Goal: Task Accomplishment & Management: Complete application form

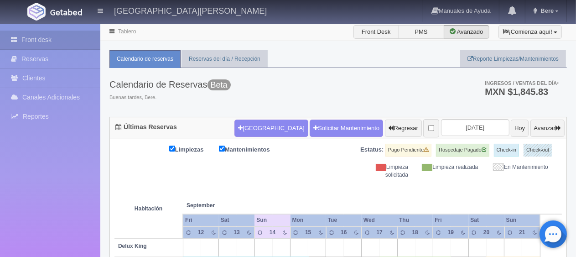
click at [352, 177] on div "Limpieza solicitada" at bounding box center [380, 171] width 70 height 16
click at [352, 176] on div "Limpieza solicitada" at bounding box center [380, 171] width 70 height 16
click at [354, 174] on div "Limpieza solicitada" at bounding box center [380, 171] width 70 height 16
click at [355, 172] on div "Limpieza solicitada" at bounding box center [380, 171] width 70 height 16
click at [356, 177] on div "Limpieza solicitada" at bounding box center [380, 171] width 70 height 16
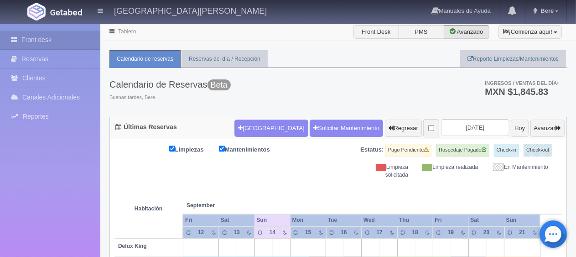
click at [362, 182] on th at bounding box center [388, 196] width 53 height 35
click at [361, 184] on tr "Habitación September Sep" at bounding box center [339, 196] width 448 height 35
click at [363, 184] on th at bounding box center [388, 196] width 53 height 35
click at [364, 185] on th at bounding box center [388, 196] width 53 height 35
drag, startPoint x: 368, startPoint y: 183, endPoint x: 319, endPoint y: 226, distance: 65.7
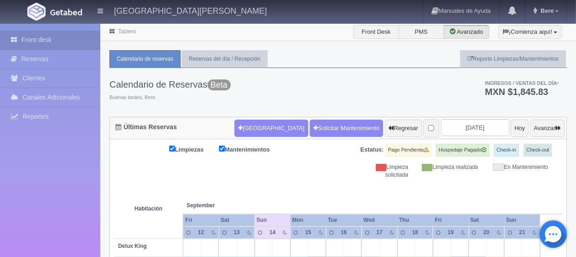
click at [369, 183] on th at bounding box center [388, 196] width 53 height 35
click at [298, 179] on th at bounding box center [281, 196] width 53 height 35
click at [292, 178] on div "Limpiezas Mantenimientos Estatus: Pago Pendiente Hospedaje Pagado Check-in Chec…" at bounding box center [339, 161] width 448 height 35
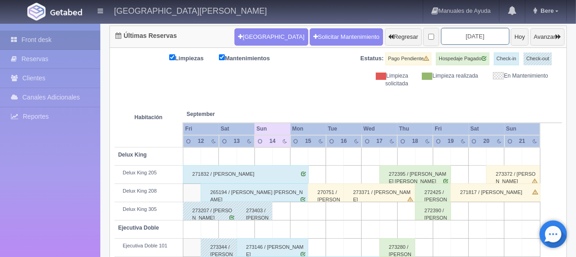
click at [467, 38] on input "[DATE]" at bounding box center [475, 36] width 68 height 17
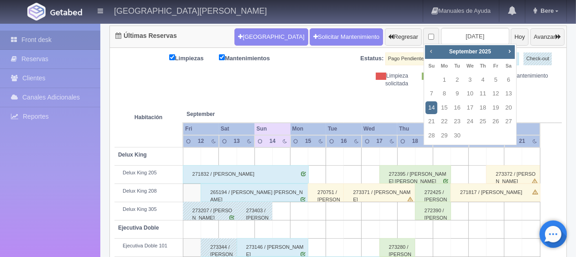
click at [431, 50] on span "Prev" at bounding box center [431, 50] width 7 height 7
click at [473, 120] on link "20" at bounding box center [471, 121] width 12 height 13
type input "[DATE]"
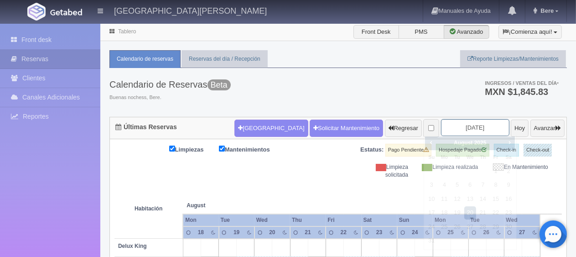
click at [465, 129] on input "[DATE]" at bounding box center [475, 127] width 68 height 17
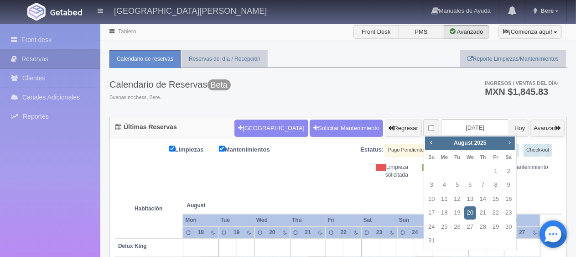
click at [512, 143] on span "Next" at bounding box center [509, 142] width 7 height 7
click at [436, 198] on link "14" at bounding box center [432, 199] width 12 height 13
type input "[DATE]"
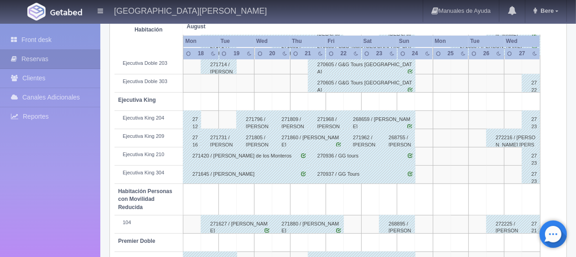
scroll to position [486, 0]
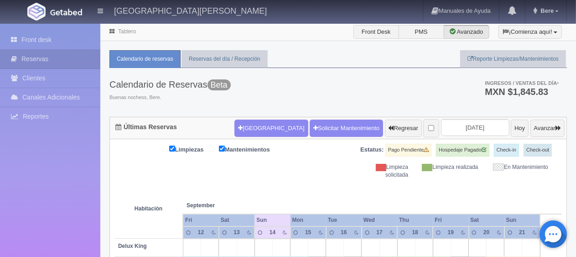
click at [312, 180] on th at bounding box center [334, 196] width 53 height 35
click at [319, 169] on div "Limpiezas Mantenimientos Estatus: Pago Pendiente Hospedaje Pagado Check-in Chec…" at bounding box center [339, 161] width 448 height 35
click at [310, 174] on div "Limpiezas Mantenimientos Estatus: Pago Pendiente Hospedaje Pagado Check-in Chec…" at bounding box center [339, 161] width 448 height 35
click at [337, 155] on div "Limpiezas Mantenimientos Estatus: Pago Pendiente Hospedaje Pagado Check-in Chec…" at bounding box center [339, 161] width 448 height 35
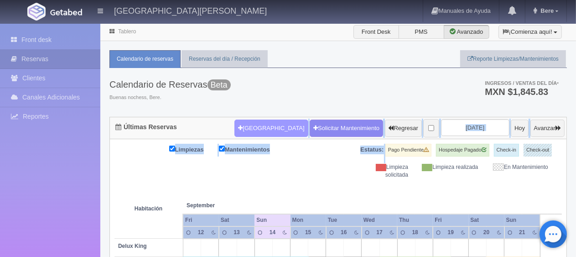
drag, startPoint x: 384, startPoint y: 155, endPoint x: 256, endPoint y: 126, distance: 131.9
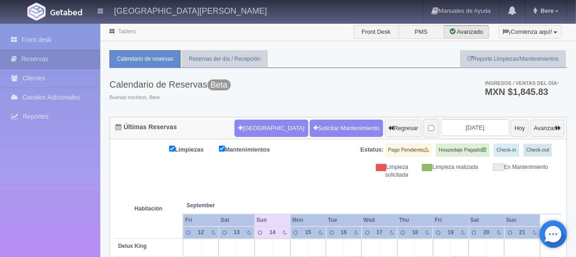
click at [397, 156] on div "Estatus: Pago Pendiente Hospedaje Pagado Check-in Check-out" at bounding box center [451, 154] width 224 height 20
drag, startPoint x: 439, startPoint y: 166, endPoint x: 297, endPoint y: 140, distance: 144.7
click at [398, 156] on div "Estatus: Pago Pendiente Hospedaje Pagado Check-in Check-out" at bounding box center [451, 154] width 224 height 20
click at [257, 121] on button "[GEOGRAPHIC_DATA]" at bounding box center [271, 128] width 73 height 17
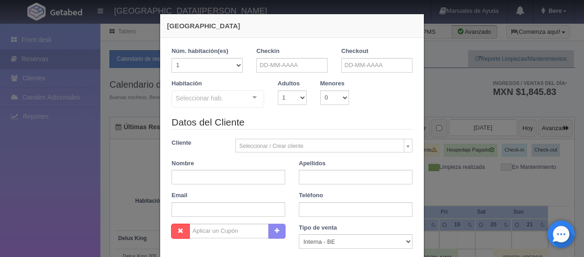
checkbox input "false"
click at [303, 67] on input "text" at bounding box center [291, 65] width 71 height 15
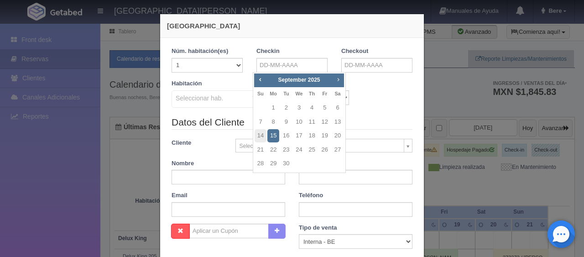
click at [338, 81] on span "Next" at bounding box center [337, 79] width 7 height 7
click at [342, 79] on link "Next" at bounding box center [339, 79] width 10 height 10
click at [333, 163] on link "29" at bounding box center [338, 163] width 12 height 13
type input "29-11-2025"
checkbox input "false"
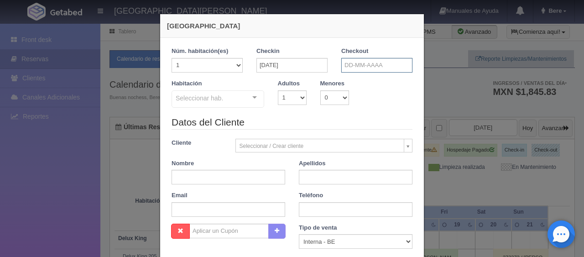
click at [387, 62] on input "text" at bounding box center [376, 65] width 71 height 15
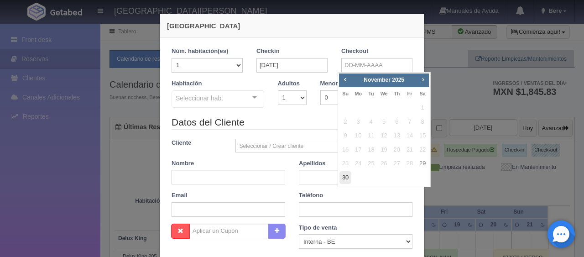
click at [350, 180] on link "30" at bounding box center [346, 177] width 12 height 13
type input "30-11-2025"
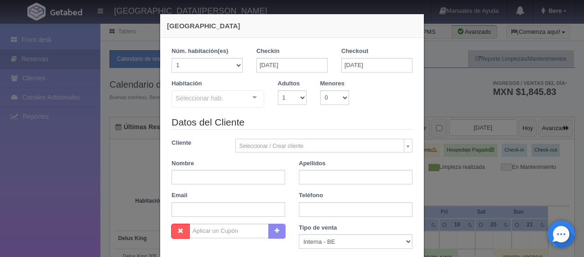
click at [248, 104] on div "Seleccionar hab. SUITE SUITE - Sin asignar SUITE 301 Habitación Personas con Mo…" at bounding box center [218, 99] width 93 height 18
checkbox input "false"
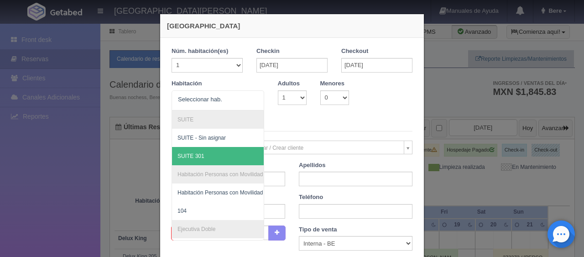
click at [296, 118] on legend "Datos del Cliente" at bounding box center [292, 124] width 241 height 14
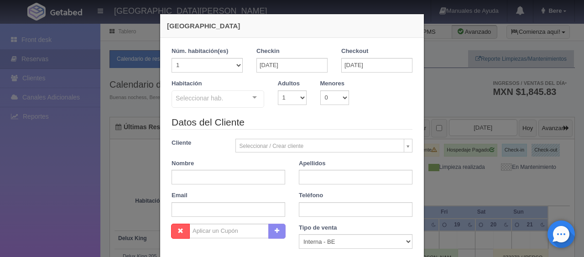
click at [235, 103] on div "Seleccionar hab." at bounding box center [218, 98] width 93 height 17
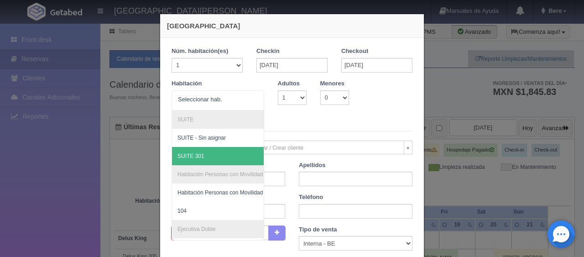
click at [362, 138] on div "Datos del Cliente Cliente Seleccionar / Crear cliente Nuevo Cliente Adriana Nav…" at bounding box center [292, 171] width 255 height 108
click at [256, 106] on div at bounding box center [218, 100] width 93 height 20
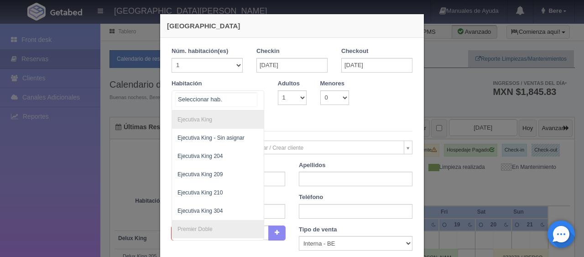
scroll to position [462, 0]
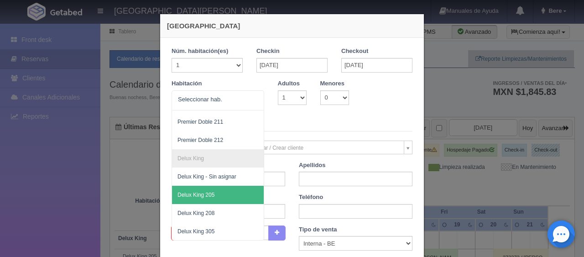
click at [304, 121] on legend "Datos del Cliente" at bounding box center [292, 124] width 241 height 14
click at [251, 96] on div at bounding box center [255, 98] width 18 height 14
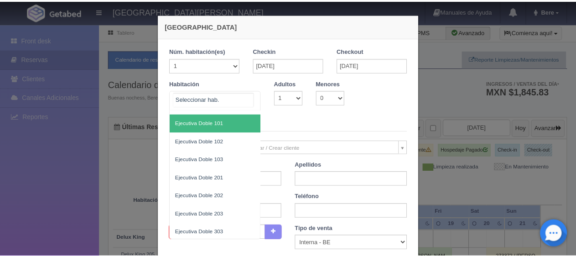
scroll to position [0, 0]
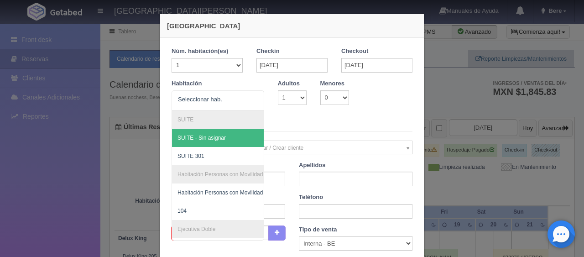
click at [287, 119] on legend "Datos del Cliente" at bounding box center [292, 124] width 241 height 14
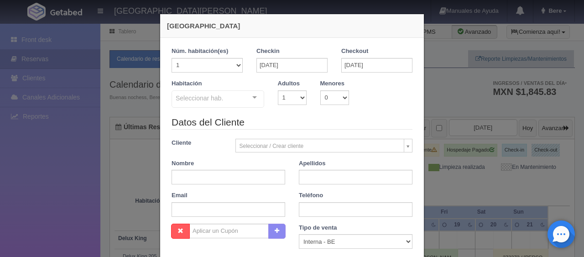
click at [458, 146] on div "Nueva Reserva 1 Núm. habitación(es) 1 2 3 4 5 6 7 8 9 10 11 12 13 14 15 16 17 1…" at bounding box center [292, 128] width 584 height 257
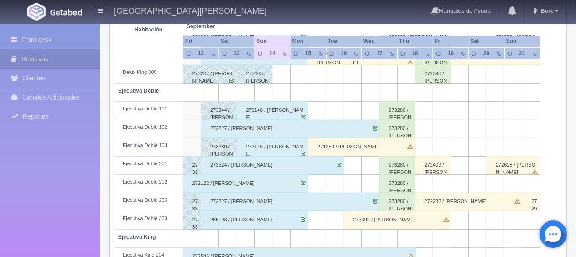
scroll to position [411, 0]
